Goal: Task Accomplishment & Management: Manage account settings

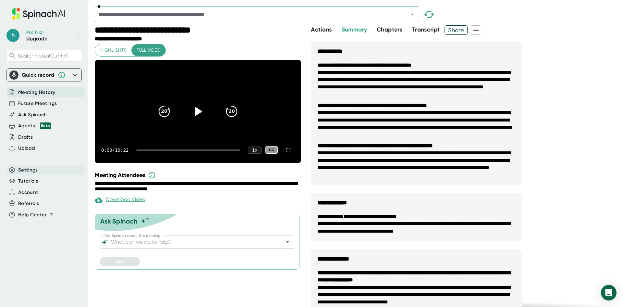
click at [32, 169] on span "Settings" at bounding box center [28, 169] width 20 height 7
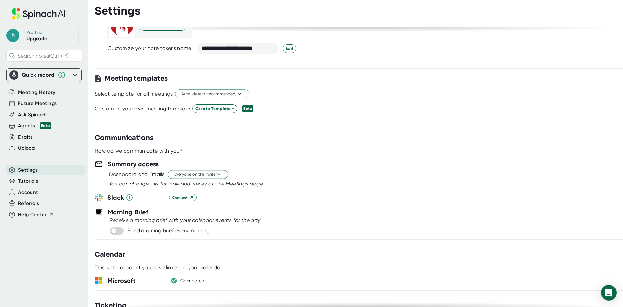
scroll to position [162, 0]
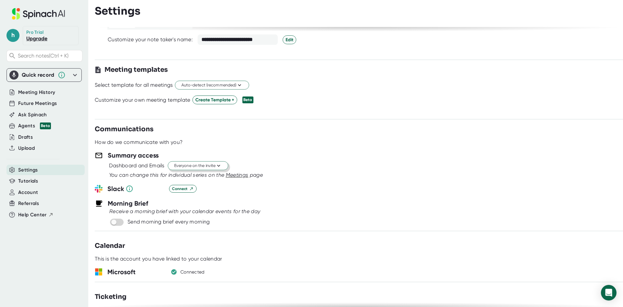
click at [225, 166] on button "Everyone on the invite" at bounding box center [198, 165] width 60 height 9
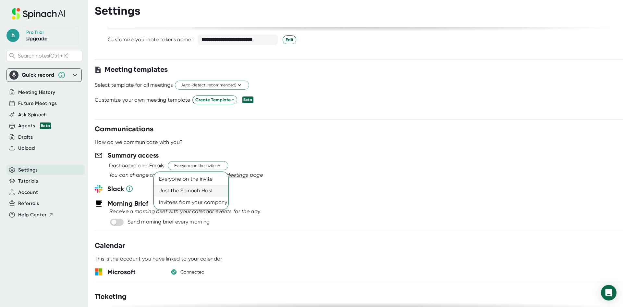
click at [204, 191] on div "Just the Spinach Host" at bounding box center [191, 191] width 75 height 12
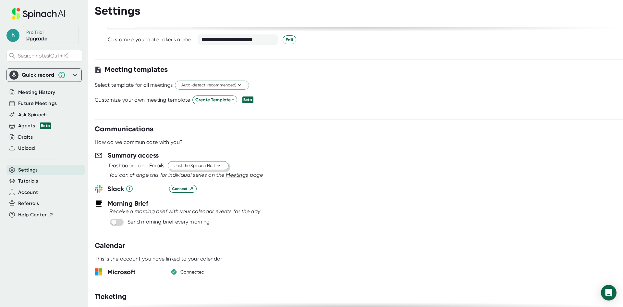
click at [223, 165] on button "Just the Spinach Host" at bounding box center [198, 165] width 61 height 9
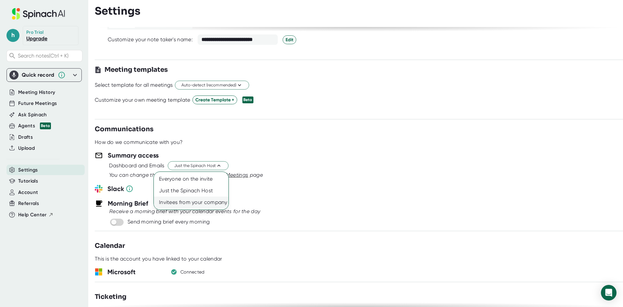
click at [205, 204] on div "Invitees from your company" at bounding box center [191, 202] width 75 height 12
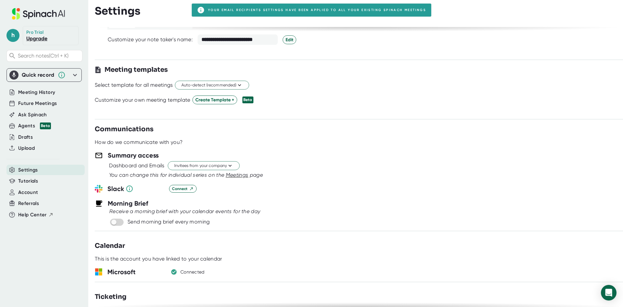
click at [371, 191] on div "Connect" at bounding box center [396, 189] width 454 height 8
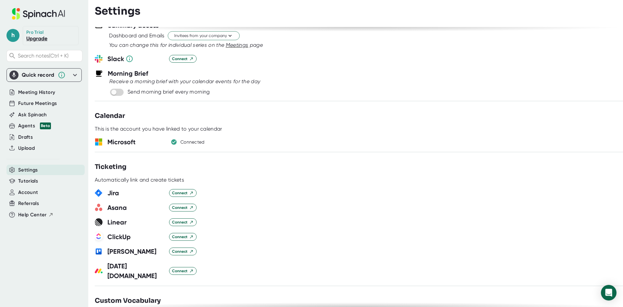
scroll to position [552, 0]
